Goal: Communication & Community: Answer question/provide support

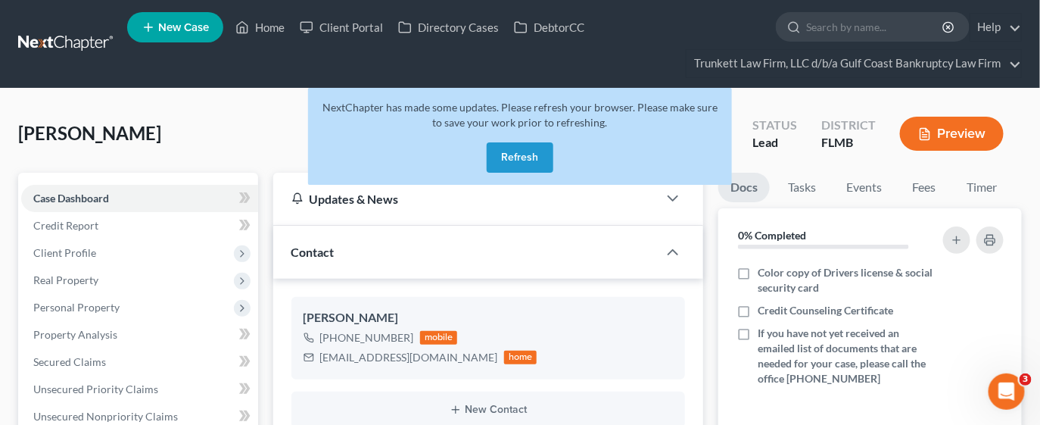
click at [519, 154] on button "Refresh" at bounding box center [520, 157] width 67 height 30
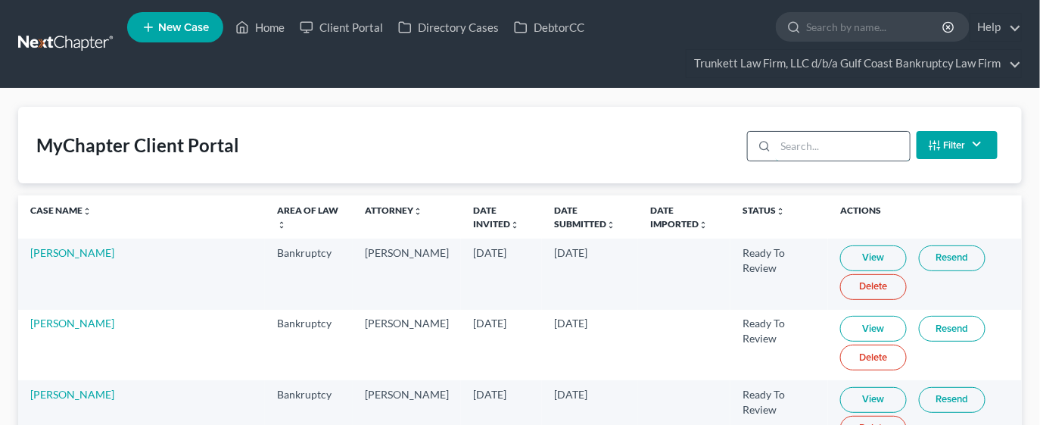
click at [807, 154] on input "search" at bounding box center [843, 146] width 134 height 29
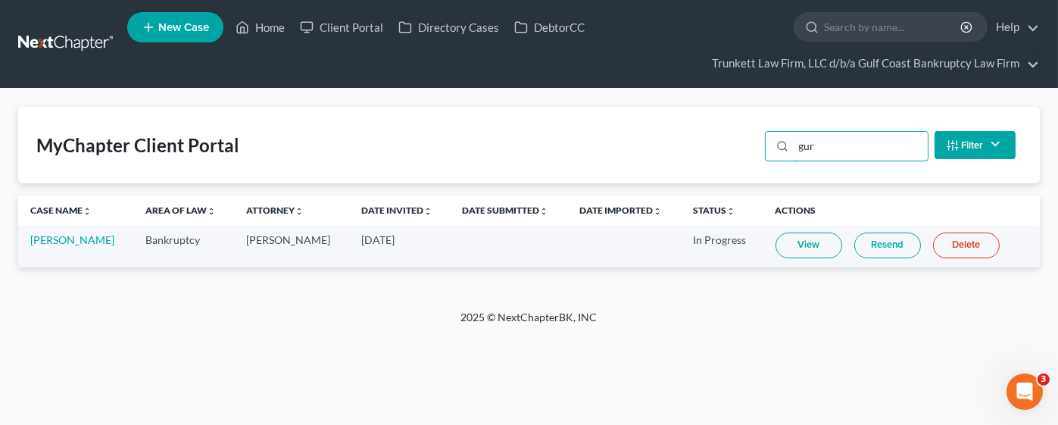
type input "gur"
click at [867, 248] on link "Resend" at bounding box center [887, 245] width 67 height 26
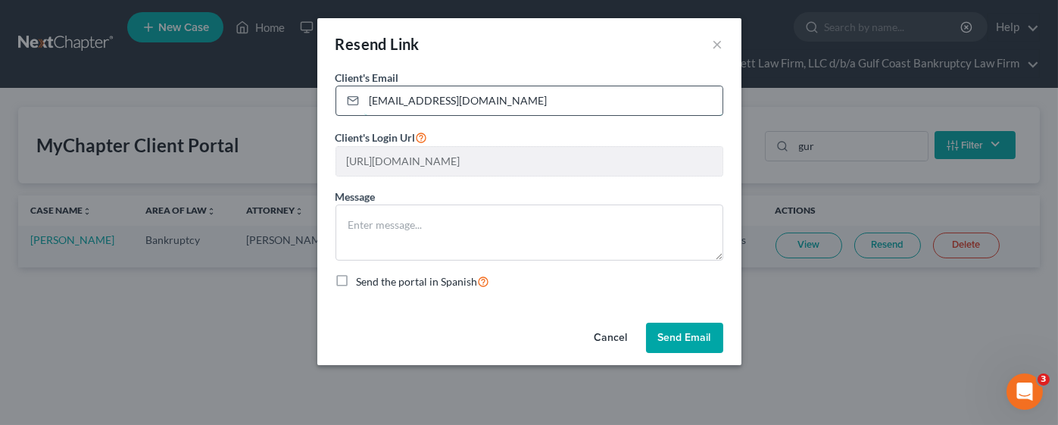
click at [385, 106] on input "cornelguraliuc@gmail.com" at bounding box center [543, 100] width 358 height 29
drag, startPoint x: 366, startPoint y: 101, endPoint x: 568, endPoint y: 100, distance: 201.4
click at [568, 100] on input "cornelguraliuc@gmail.com" at bounding box center [543, 100] width 358 height 29
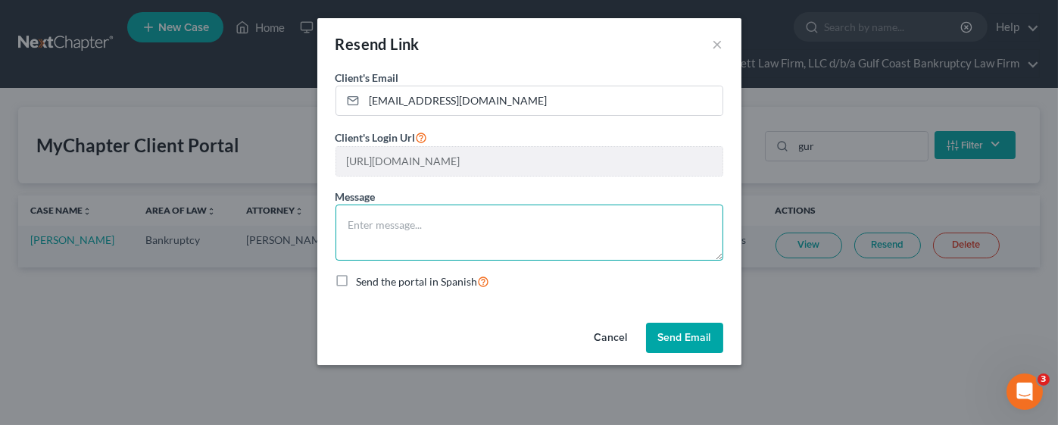
click at [407, 229] on textarea at bounding box center [529, 232] width 388 height 56
type textarea "Here is another link to our website. Kind regards - Jeannie"
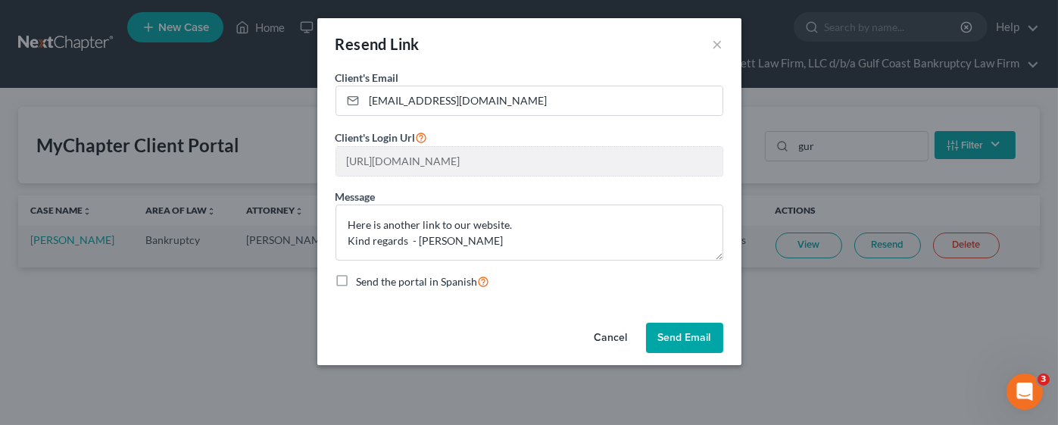
click at [681, 344] on button "Send Email" at bounding box center [684, 337] width 77 height 30
